Goal: Task Accomplishment & Management: Manage account settings

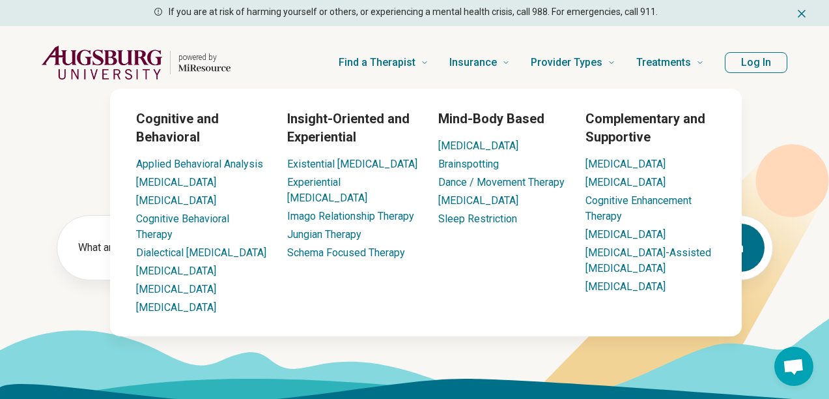
click at [740, 70] on button "Log In" at bounding box center [756, 62] width 63 height 21
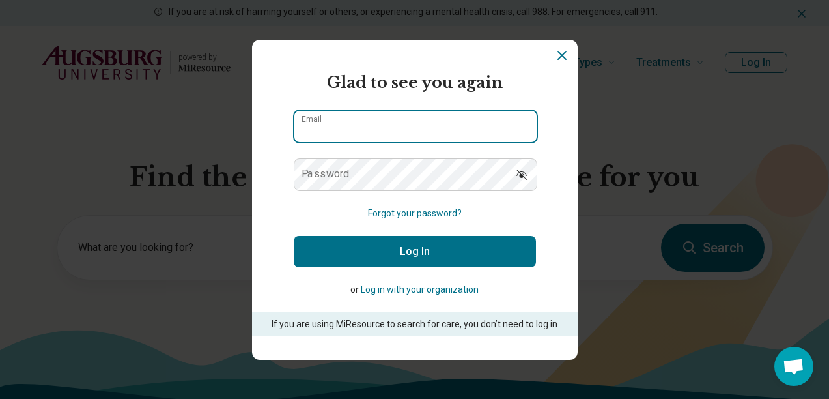
click at [382, 132] on input "Email" at bounding box center [415, 126] width 242 height 31
type input "**********"
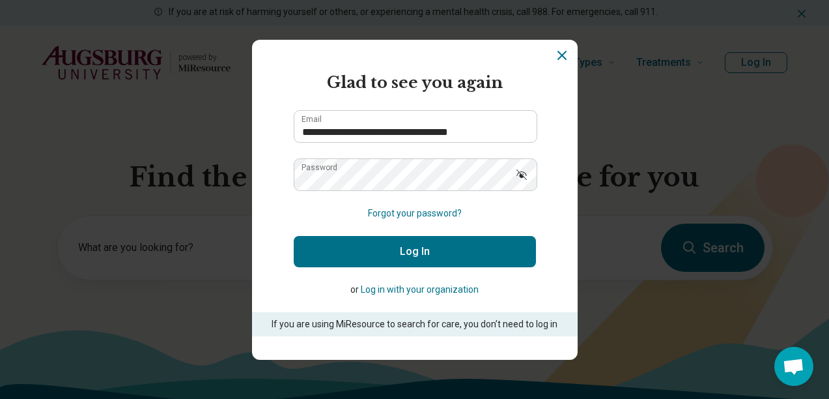
click at [369, 248] on button "Log In" at bounding box center [415, 251] width 242 height 31
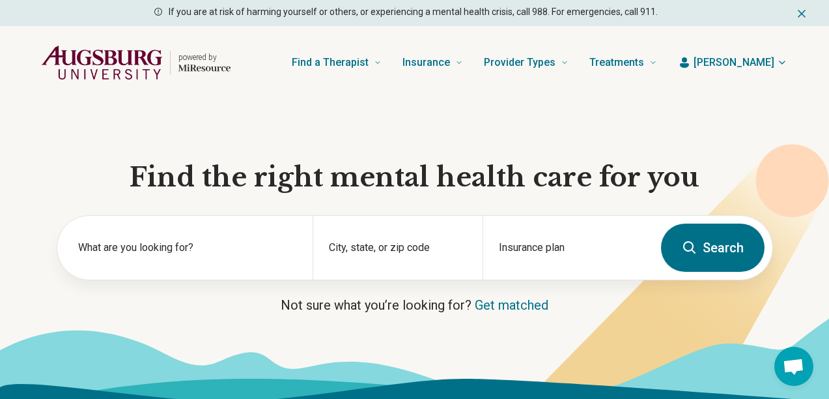
click at [757, 52] on header "powered by Find a Therapist Mental Health Conditions [MEDICAL_DATA] Anxiety [ME…" at bounding box center [414, 62] width 787 height 52
click at [757, 66] on span "[PERSON_NAME]" at bounding box center [734, 63] width 81 height 16
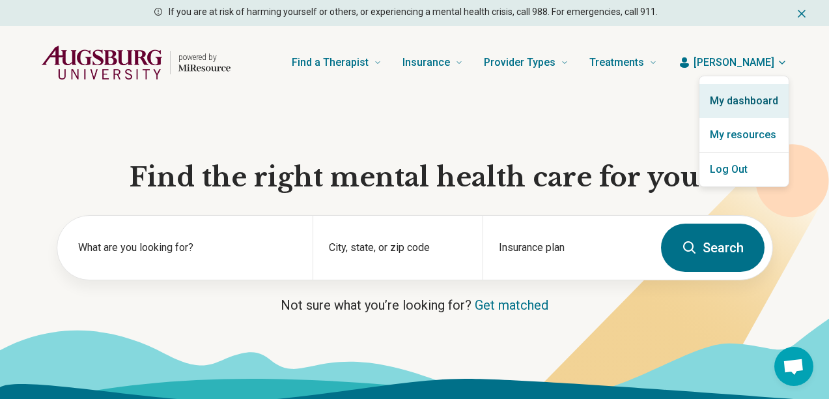
click at [736, 106] on link "My dashboard" at bounding box center [743, 101] width 89 height 34
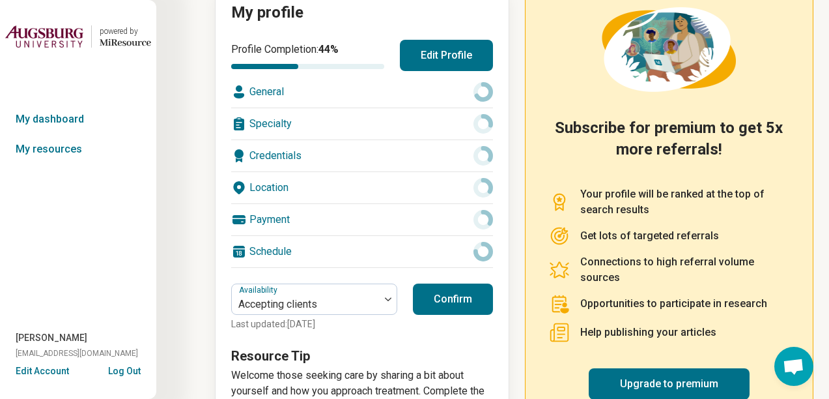
scroll to position [165, 0]
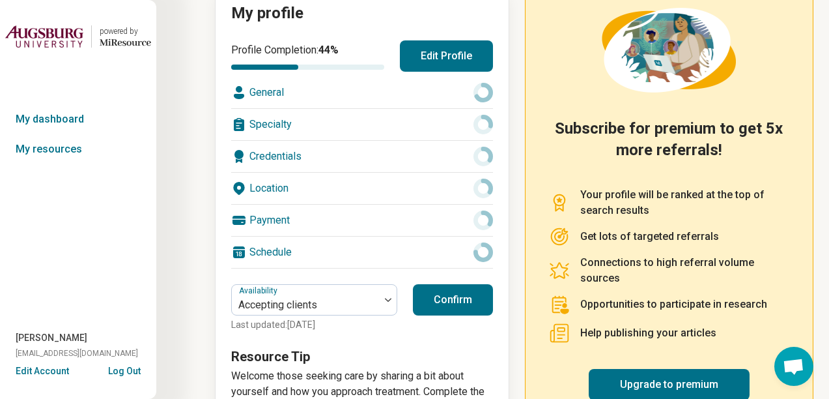
click at [297, 126] on div "Specialty" at bounding box center [362, 124] width 262 height 31
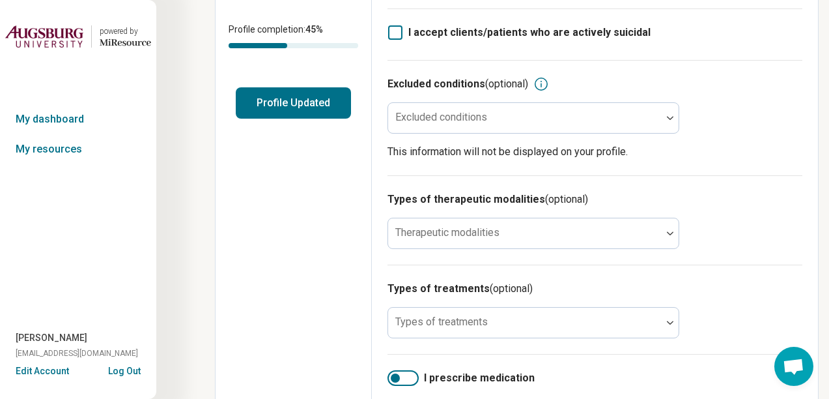
scroll to position [268, 0]
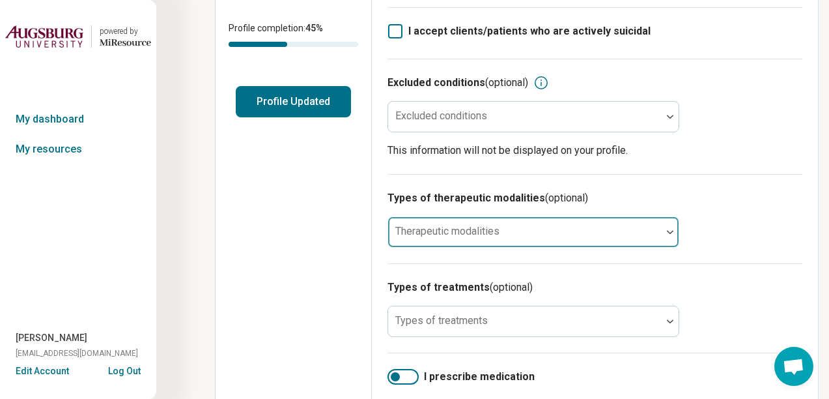
click at [503, 233] on div at bounding box center [524, 237] width 263 height 18
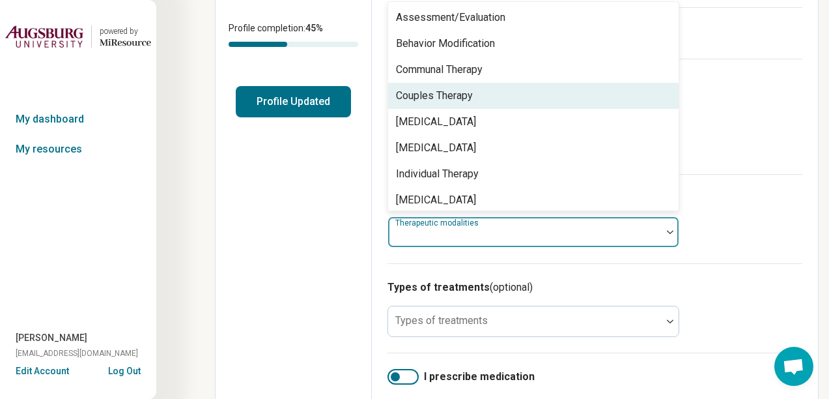
scroll to position [5, 0]
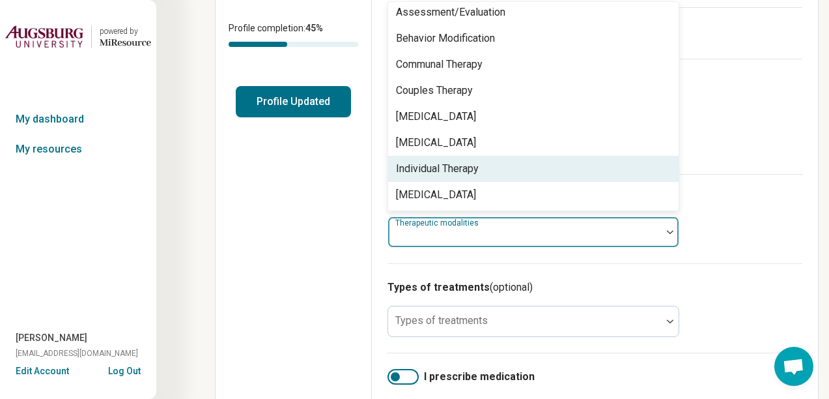
click at [456, 176] on div "Individual Therapy" at bounding box center [437, 169] width 83 height 16
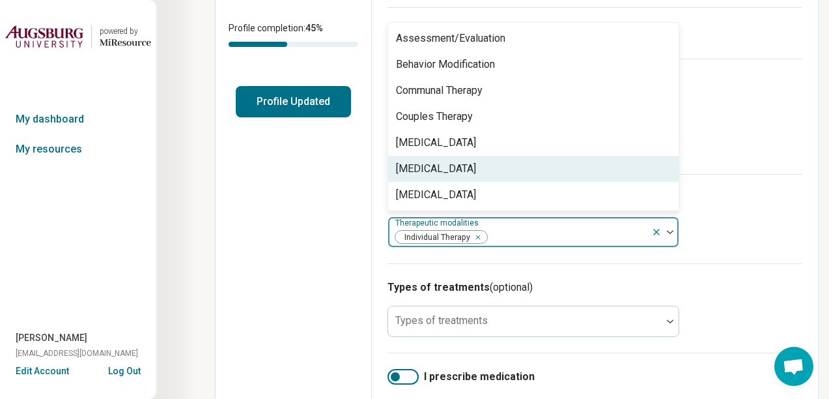
scroll to position [0, 0]
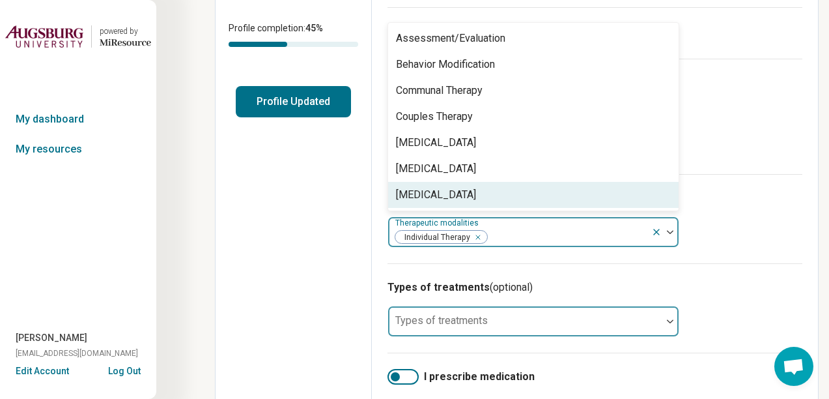
click at [482, 331] on div at bounding box center [524, 326] width 263 height 18
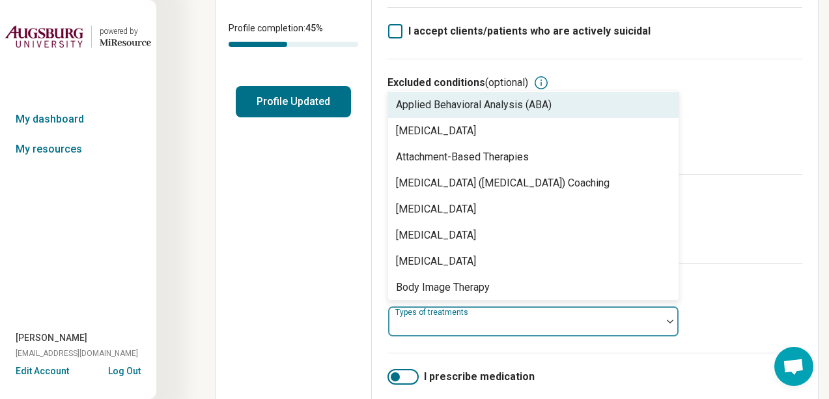
scroll to position [246, 0]
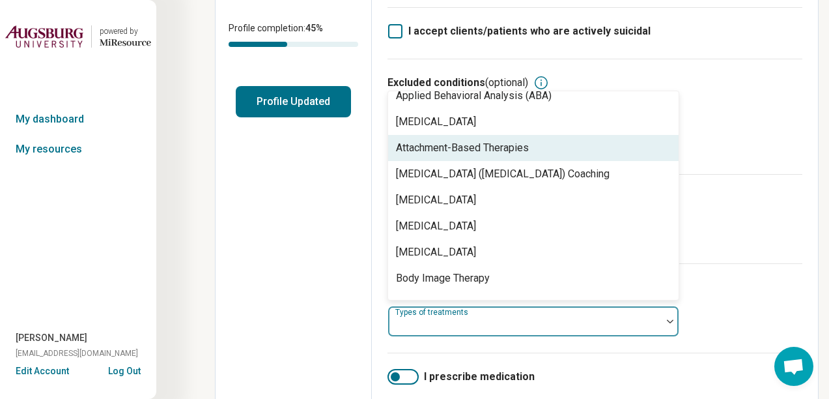
click at [449, 156] on div "Attachment-Based Therapies" at bounding box center [462, 148] width 133 height 16
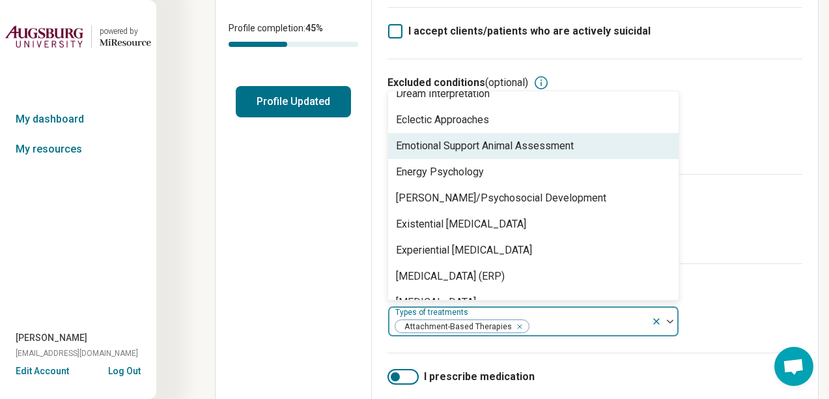
scroll to position [865, 0]
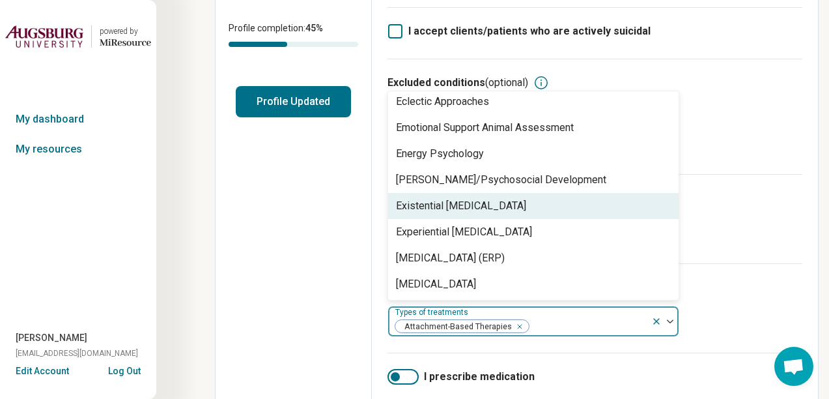
click at [455, 213] on div "Existential [MEDICAL_DATA]" at bounding box center [461, 206] width 130 height 16
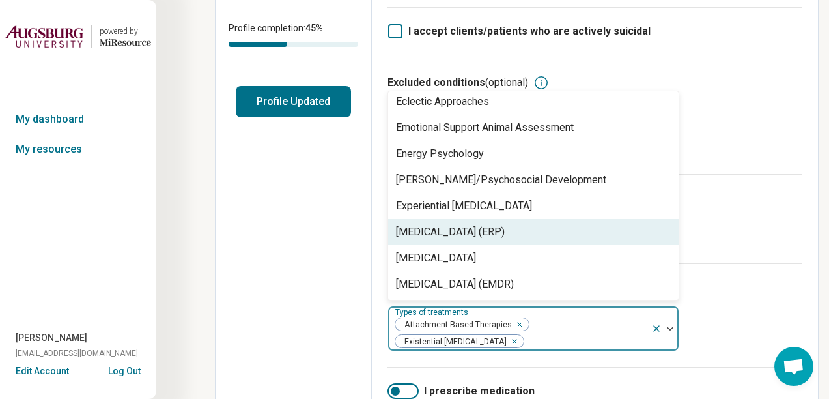
scroll to position [940, 0]
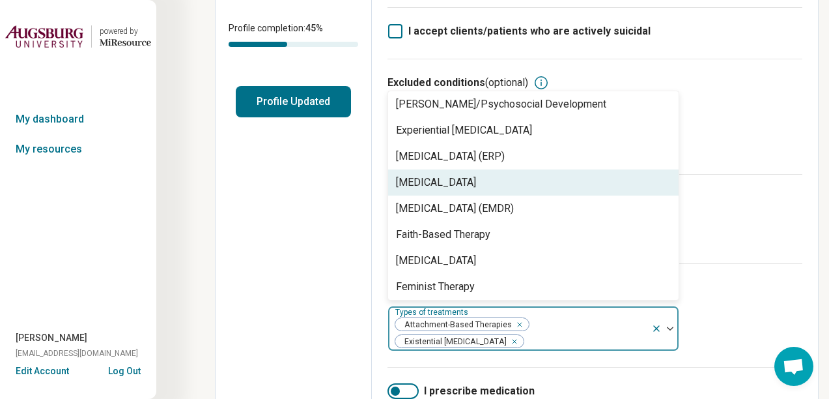
click at [452, 188] on div "[MEDICAL_DATA]" at bounding box center [436, 183] width 80 height 16
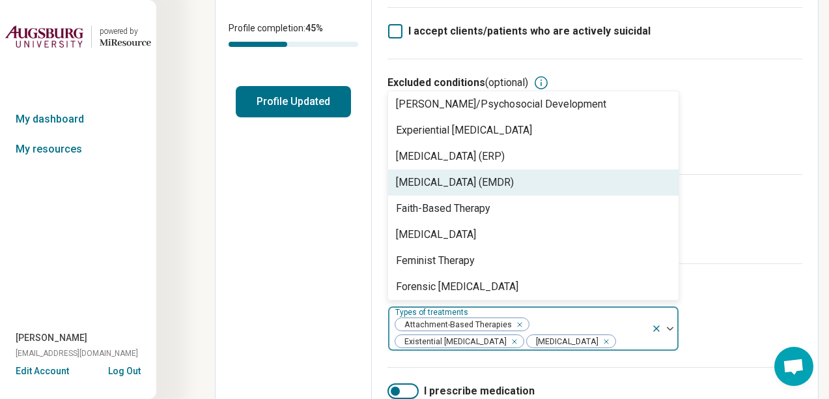
scroll to position [1059, 0]
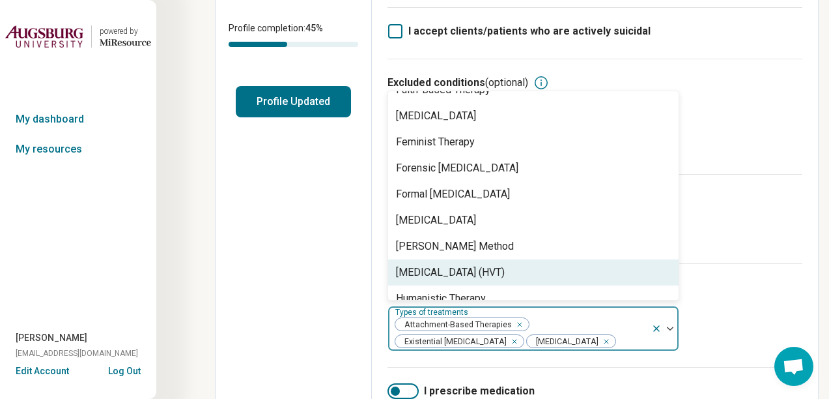
click at [598, 345] on icon "Remove [object Object]" at bounding box center [602, 341] width 9 height 9
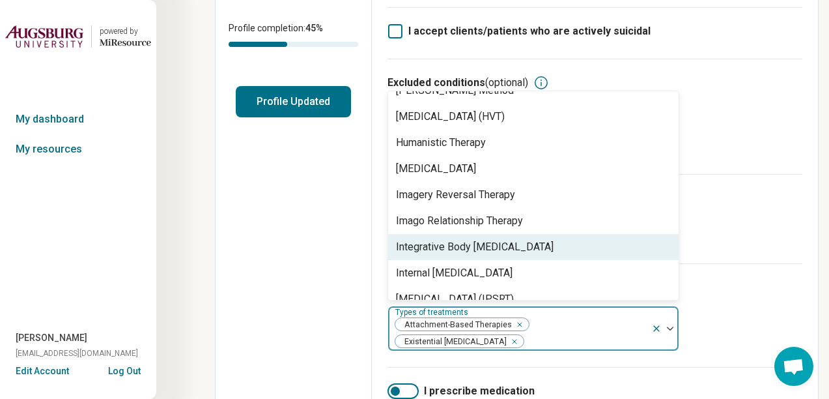
scroll to position [1310, 0]
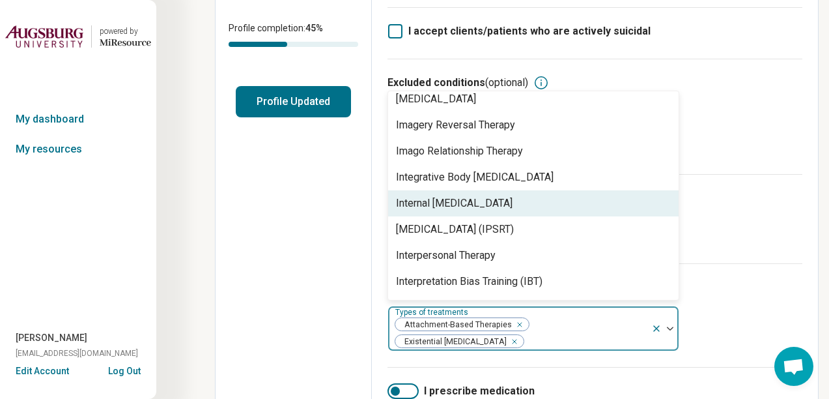
click at [510, 206] on div "Internal [MEDICAL_DATA]" at bounding box center [454, 203] width 117 height 16
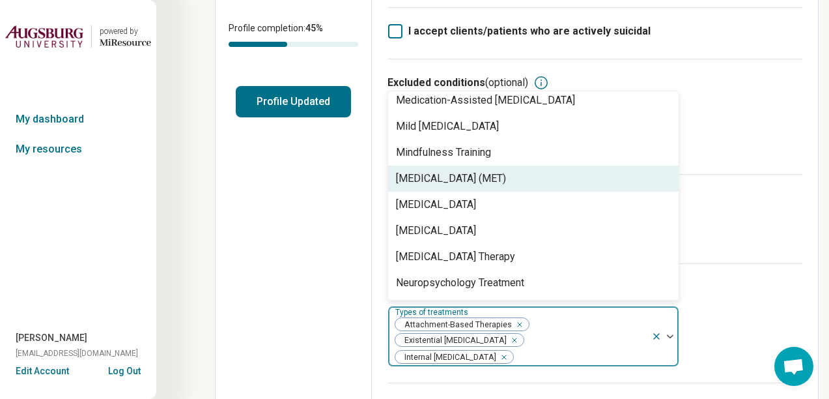
scroll to position [1715, 0]
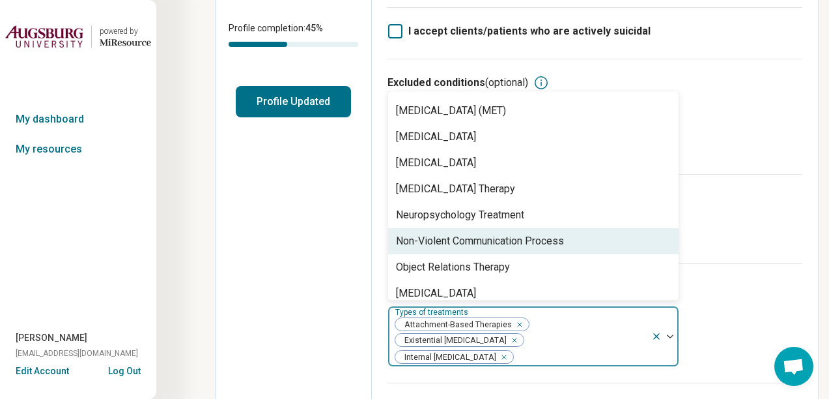
click at [498, 246] on div "Non-Violent Communication Process" at bounding box center [480, 241] width 168 height 16
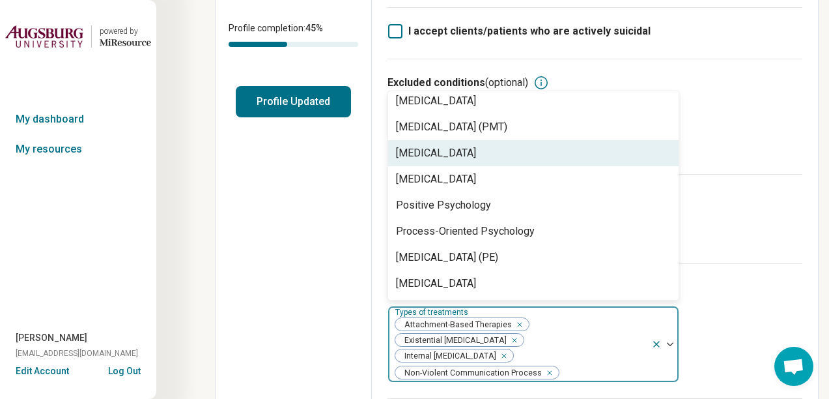
scroll to position [1883, 0]
click at [471, 158] on div "[MEDICAL_DATA]" at bounding box center [436, 152] width 80 height 16
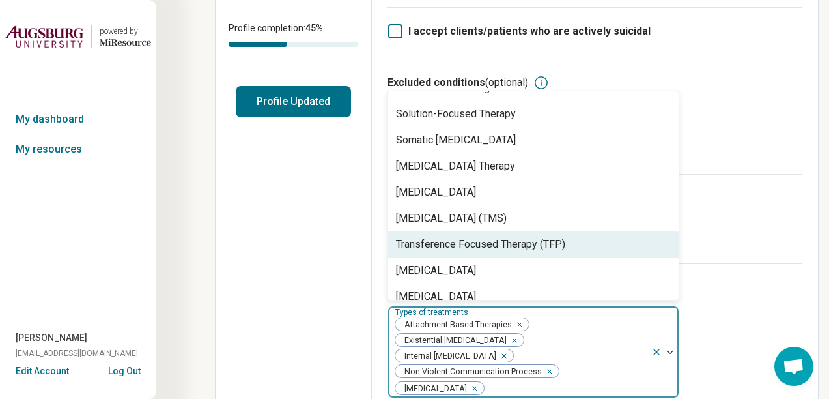
scroll to position [2376, 0]
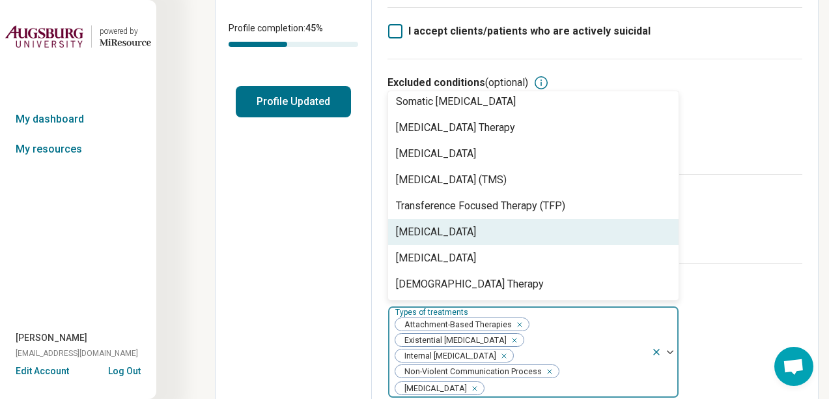
click at [476, 240] on div "[MEDICAL_DATA]" at bounding box center [436, 232] width 80 height 16
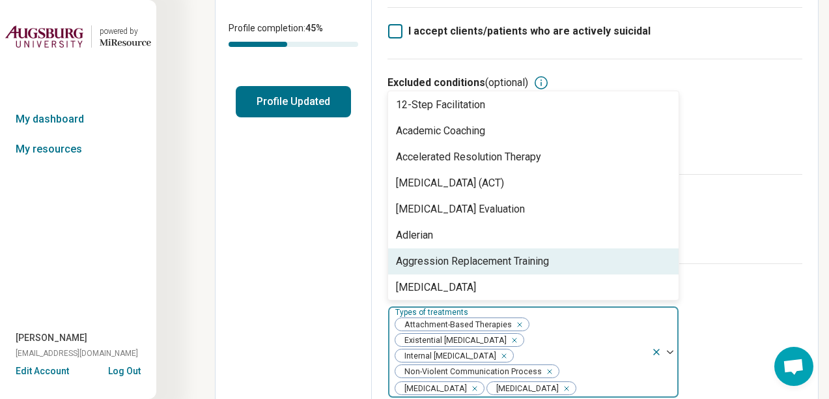
scroll to position [0, 0]
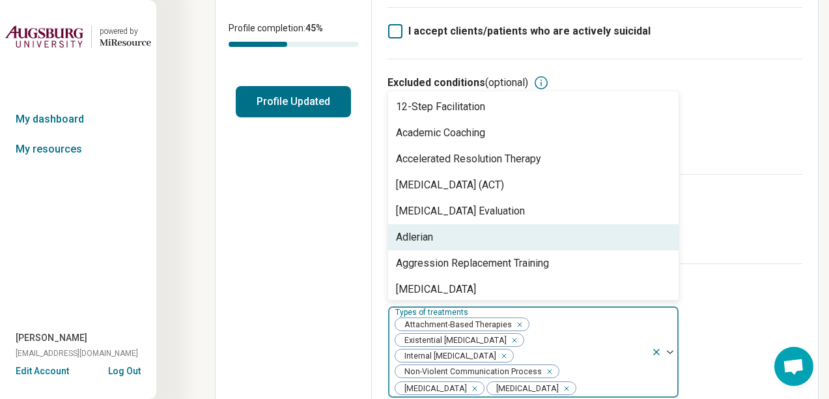
click at [358, 259] on div "Edit profile General Specialty Credentials Location Payment Schedule Profile co…" at bounding box center [294, 270] width 156 height 950
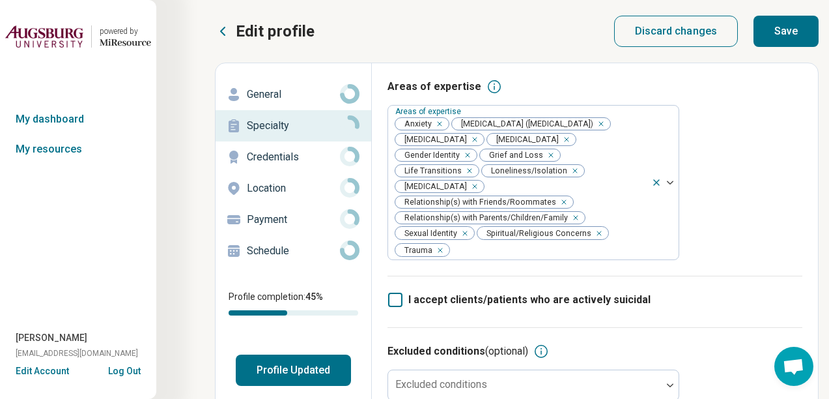
click at [791, 30] on button "Save" at bounding box center [785, 31] width 65 height 31
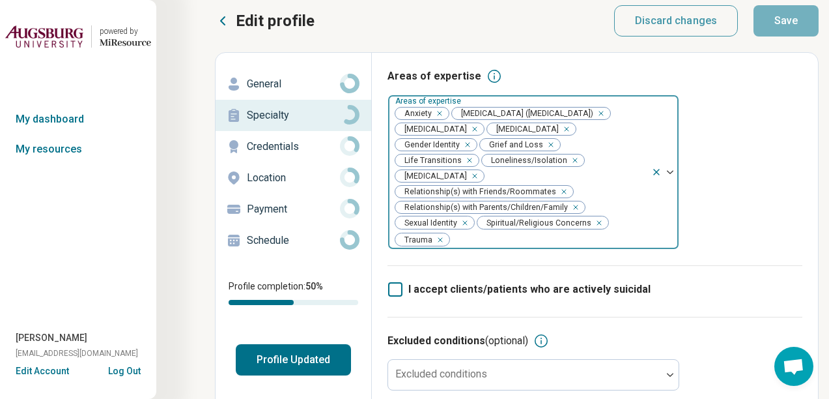
scroll to position [8, 0]
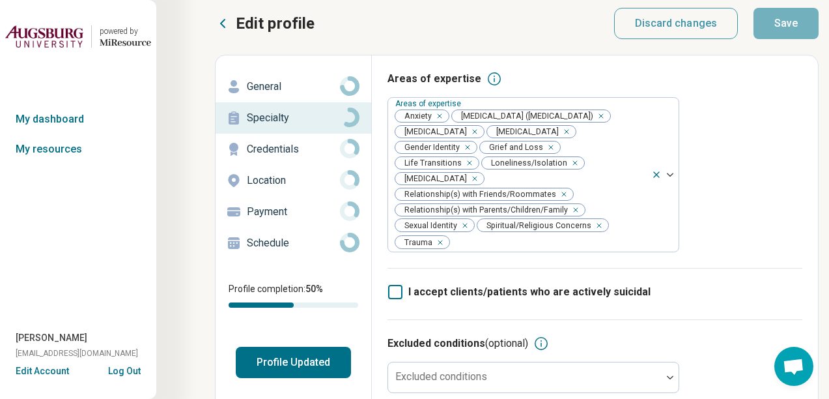
click at [305, 365] on button "Profile Updated" at bounding box center [293, 361] width 115 height 31
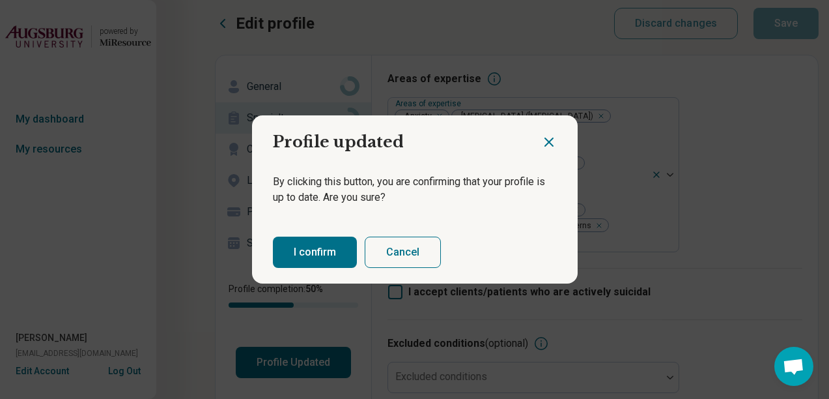
click at [310, 259] on button "I confirm" at bounding box center [315, 251] width 84 height 31
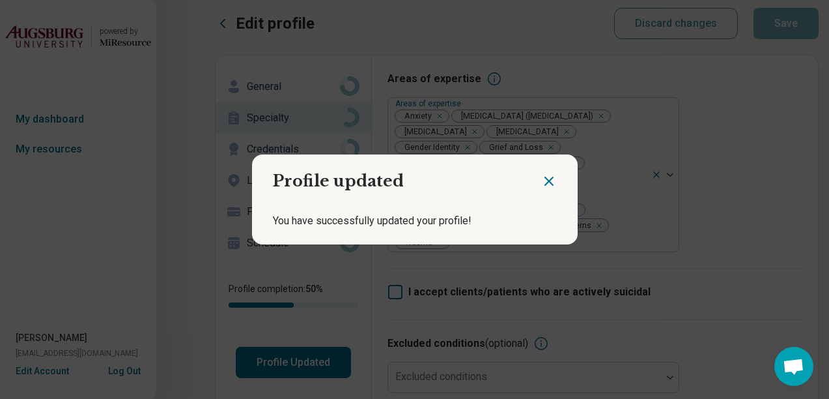
click at [550, 177] on icon "Close dialog" at bounding box center [549, 181] width 16 height 16
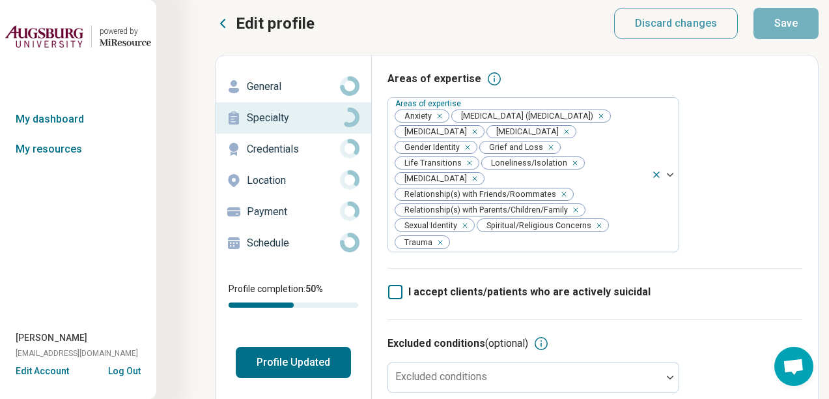
click at [273, 83] on p "General" at bounding box center [293, 87] width 93 height 16
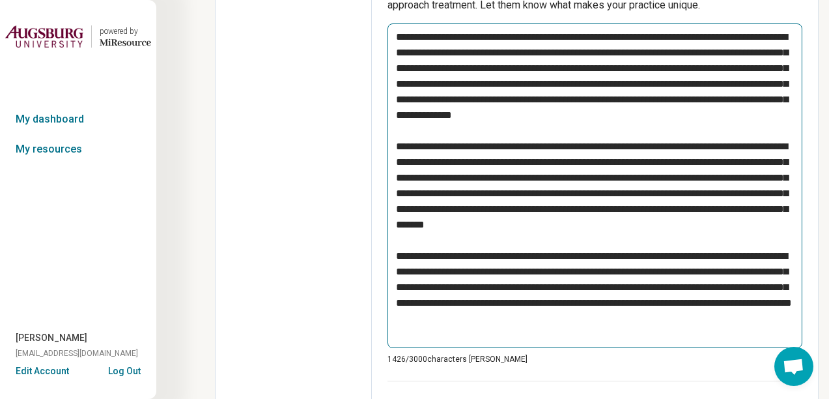
scroll to position [550, 0]
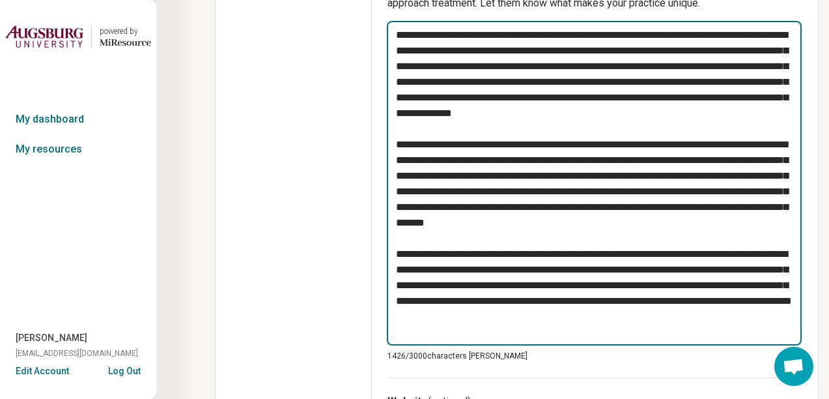
drag, startPoint x: 724, startPoint y: 334, endPoint x: 380, endPoint y: 33, distance: 457.3
click at [380, 33] on div "**********" at bounding box center [595, 207] width 446 height 1389
click at [497, 231] on textarea at bounding box center [594, 183] width 415 height 324
drag, startPoint x: 724, startPoint y: 334, endPoint x: 372, endPoint y: 148, distance: 398.5
click at [372, 148] on div "**********" at bounding box center [595, 207] width 446 height 1389
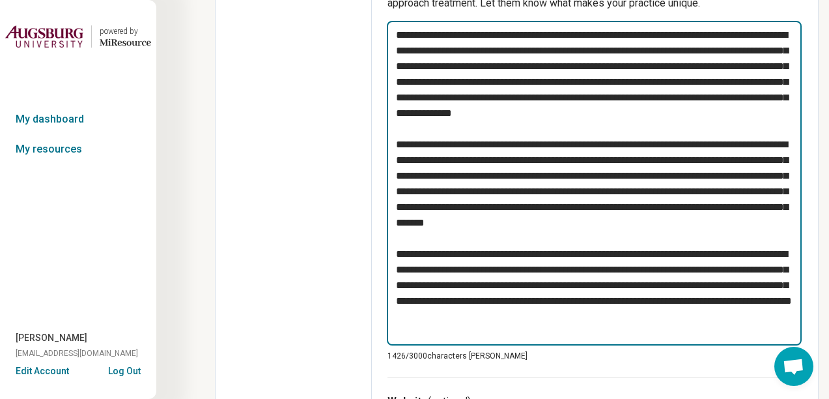
click at [495, 191] on textarea at bounding box center [594, 183] width 415 height 324
drag, startPoint x: 724, startPoint y: 236, endPoint x: 386, endPoint y: 157, distance: 347.1
click at [386, 157] on div "**********" at bounding box center [595, 207] width 446 height 1389
drag, startPoint x: 471, startPoint y: 133, endPoint x: 444, endPoint y: 87, distance: 53.4
click at [444, 87] on textarea at bounding box center [594, 183] width 415 height 324
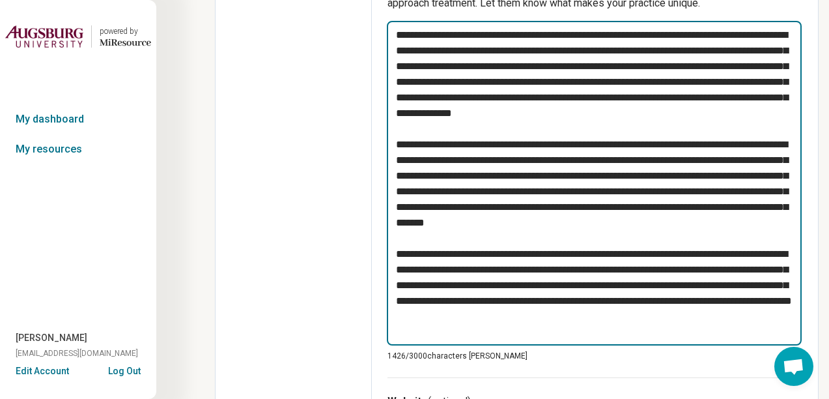
click at [557, 300] on textarea at bounding box center [594, 183] width 415 height 324
click at [701, 300] on textarea at bounding box center [594, 183] width 415 height 324
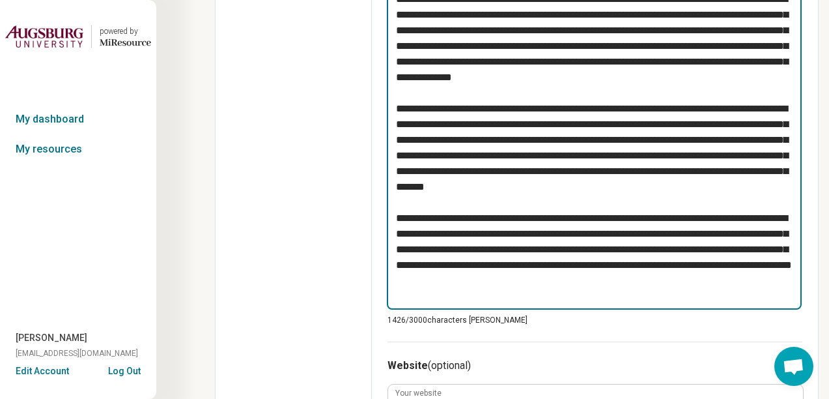
scroll to position [589, 0]
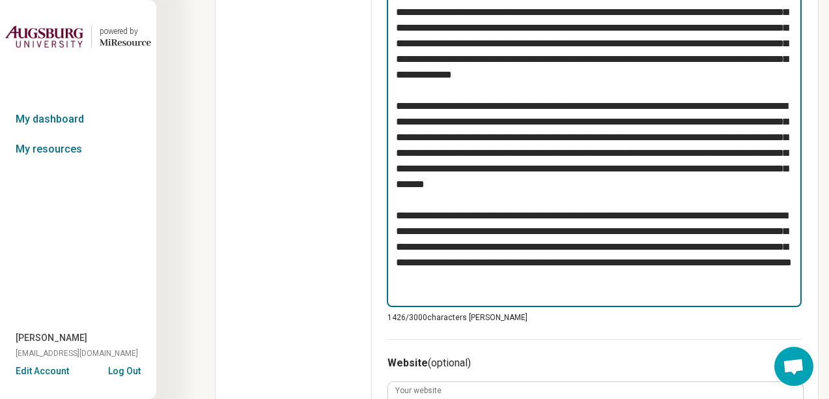
click at [615, 285] on textarea at bounding box center [594, 144] width 415 height 324
drag, startPoint x: 724, startPoint y: 295, endPoint x: 636, endPoint y: 266, distance: 92.1
click at [636, 266] on textarea at bounding box center [594, 144] width 415 height 324
click at [569, 203] on textarea at bounding box center [594, 144] width 415 height 324
drag, startPoint x: 731, startPoint y: 296, endPoint x: 369, endPoint y: 227, distance: 369.3
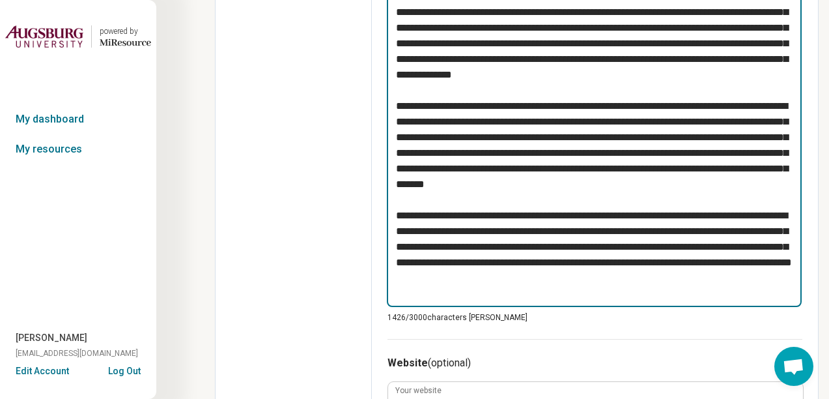
click at [369, 227] on div "**********" at bounding box center [517, 169] width 604 height 1390
